Goal: Transaction & Acquisition: Subscribe to service/newsletter

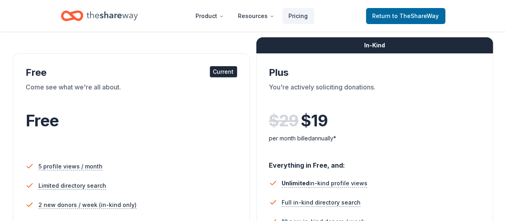
scroll to position [120, 0]
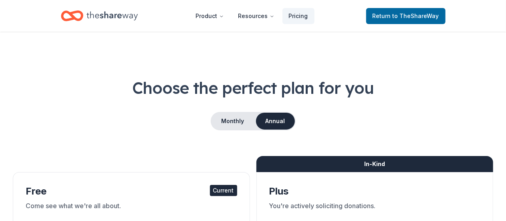
click at [85, 16] on div "Home" at bounding box center [99, 15] width 77 height 19
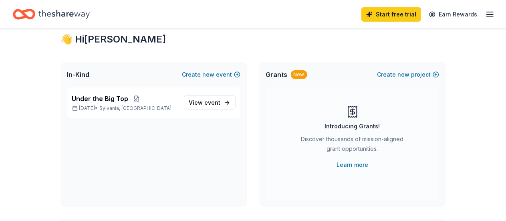
scroll to position [40, 0]
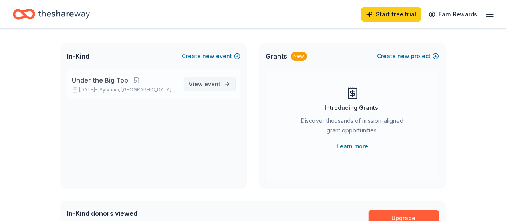
click at [190, 85] on link "View event" at bounding box center [210, 84] width 52 height 14
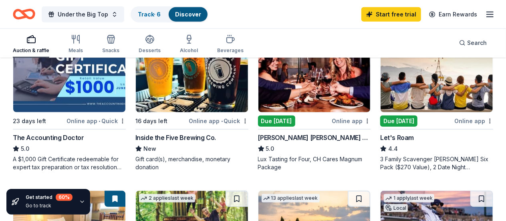
scroll to position [401, 0]
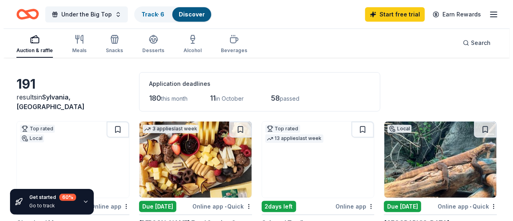
scroll to position [0, 0]
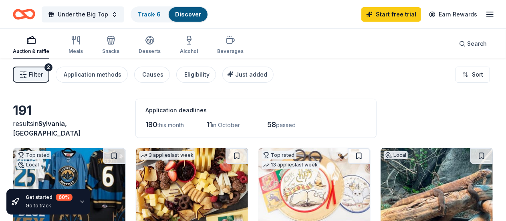
click at [43, 76] on span "Filter" at bounding box center [36, 75] width 14 height 10
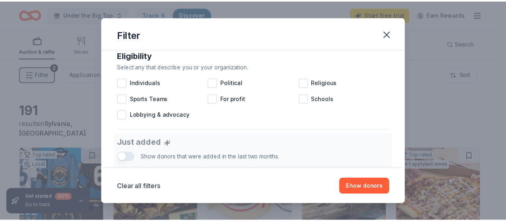
scroll to position [61, 0]
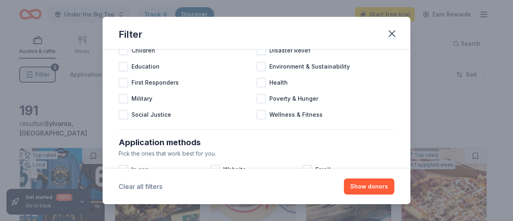
click at [150, 182] on button "Clear all filters" at bounding box center [141, 187] width 44 height 10
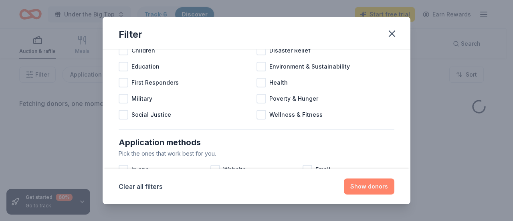
click at [380, 189] on button "Show donors" at bounding box center [369, 186] width 51 height 16
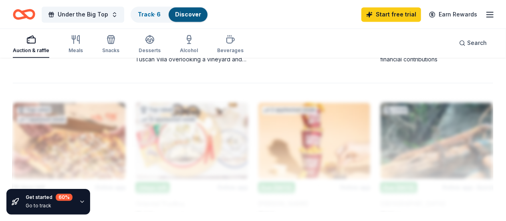
scroll to position [818, 0]
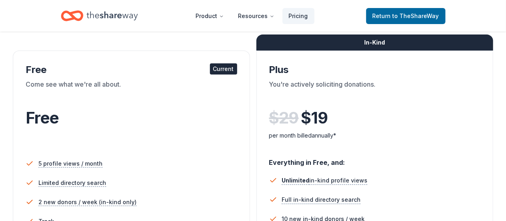
scroll to position [120, 0]
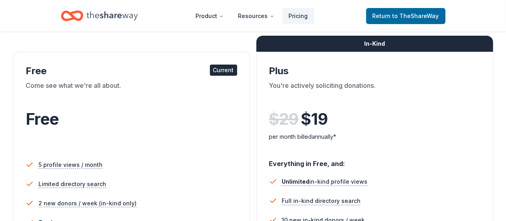
click at [210, 67] on div "Current" at bounding box center [223, 70] width 27 height 11
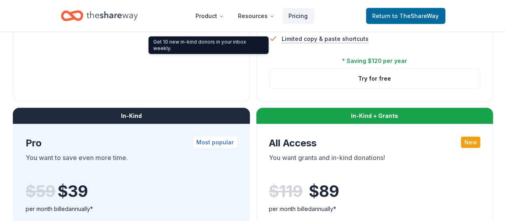
scroll to position [361, 0]
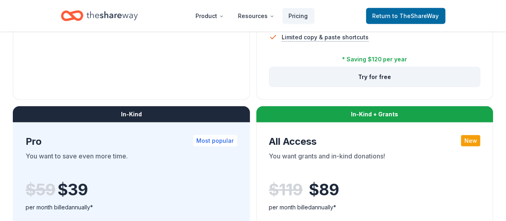
click at [270, 87] on button "Try for free" at bounding box center [375, 76] width 211 height 19
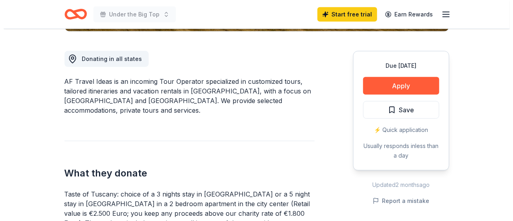
scroll to position [240, 0]
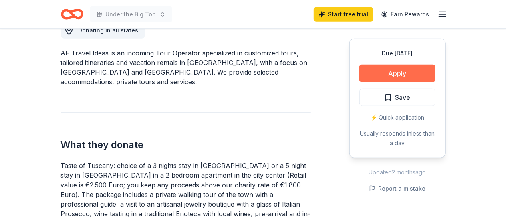
click at [391, 70] on button "Apply" at bounding box center [398, 74] width 76 height 18
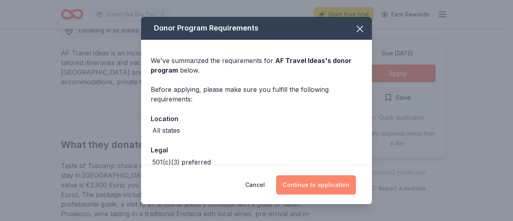
click at [309, 180] on button "Continue to application" at bounding box center [316, 184] width 80 height 19
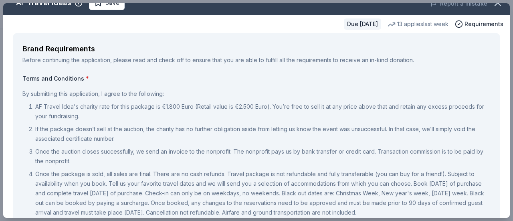
scroll to position [0, 0]
